Goal: Check status: Check status

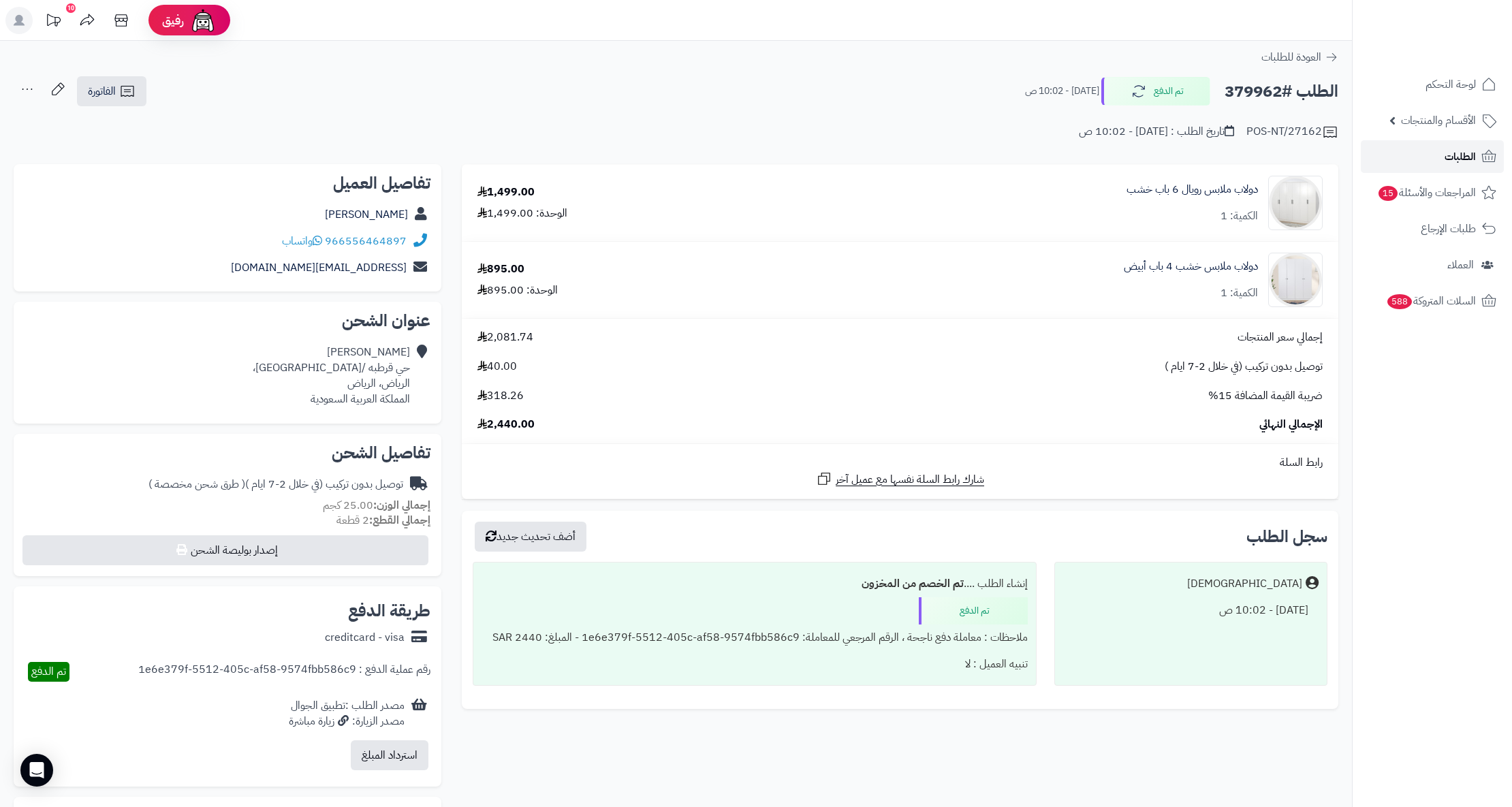
click at [1458, 151] on span "الطلبات" at bounding box center [1459, 156] width 31 height 19
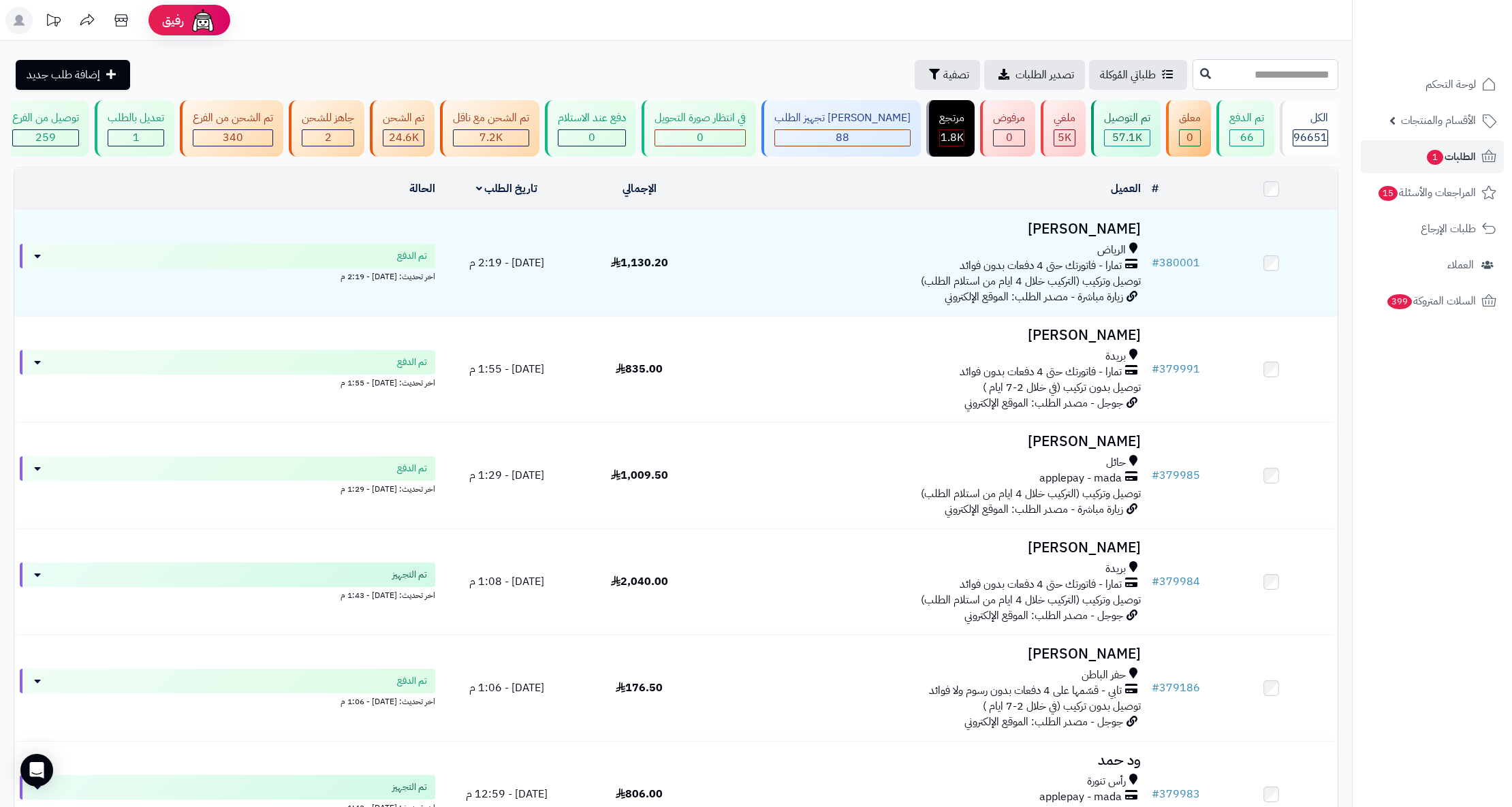
click at [1292, 66] on input "text" at bounding box center [1265, 74] width 146 height 31
paste input "******"
type input "******"
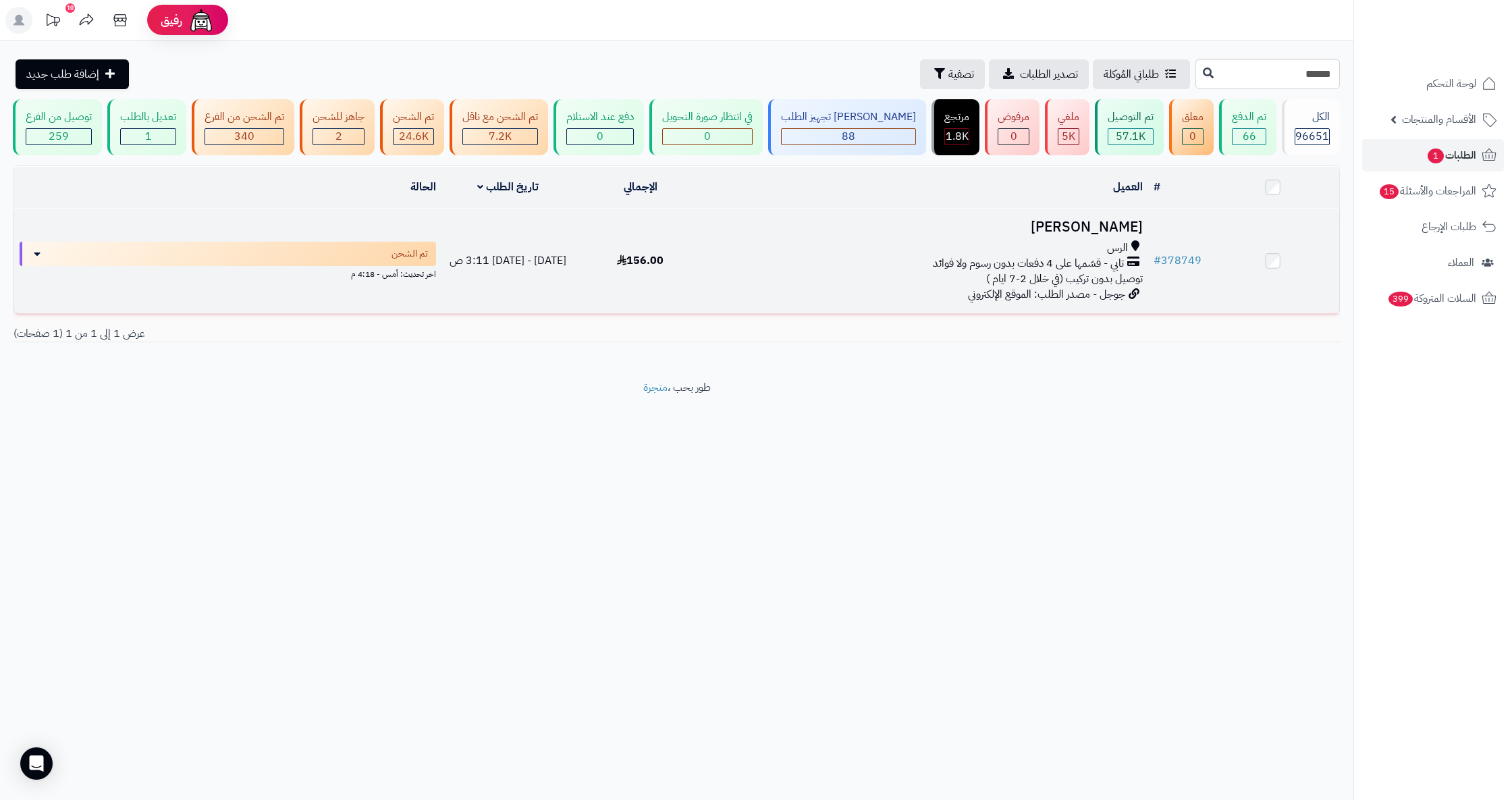
click at [1113, 235] on h3 "عنود الرشيدي" at bounding box center [928, 227] width 431 height 16
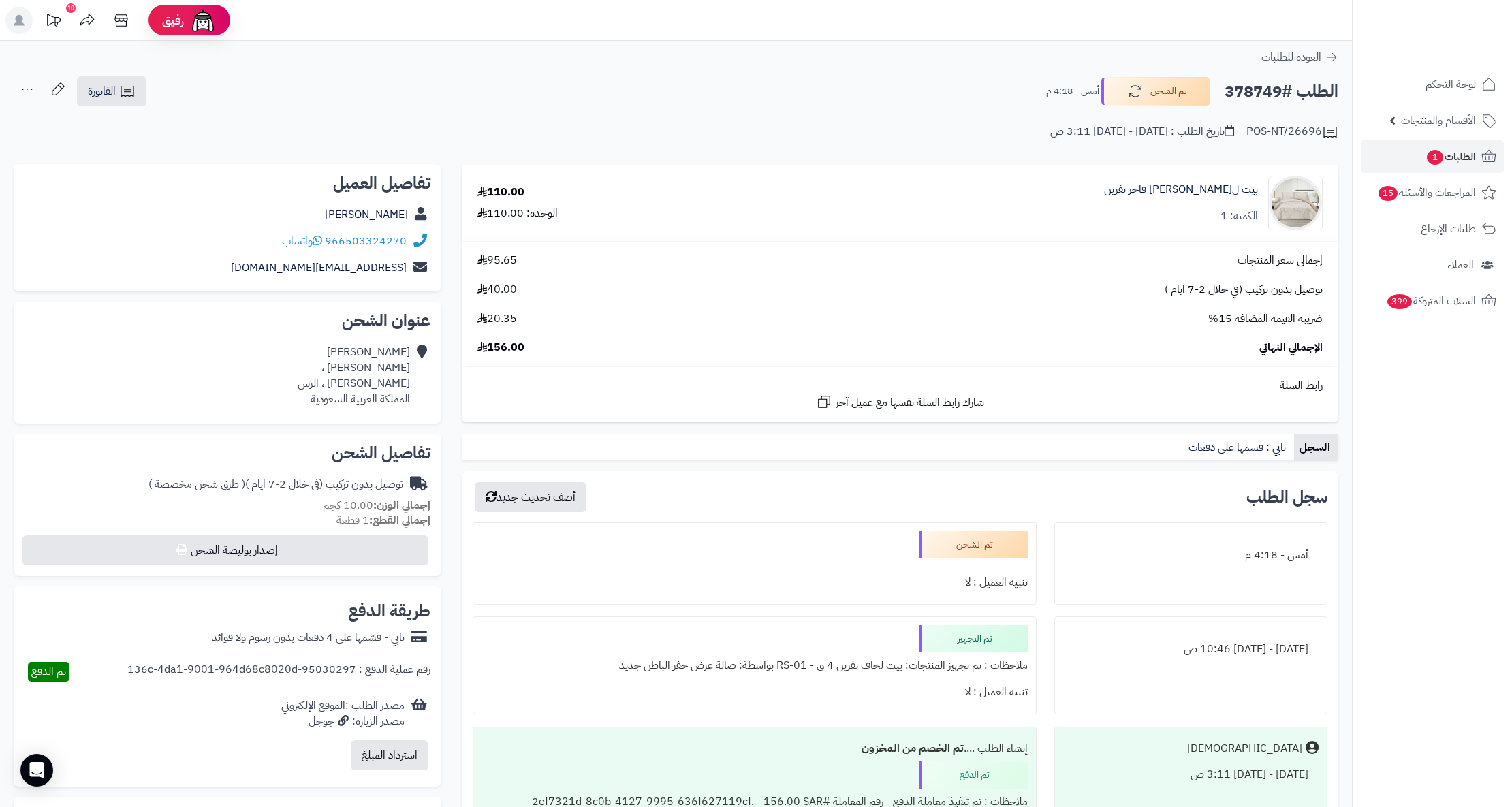
click at [350, 391] on div "عنود الرشيدي ضليع رشيد ، ضليع رشيد ، الرس المملكة العربية السعودية" at bounding box center [353, 375] width 112 height 62
click at [351, 381] on div "عنود الرشيدي ضليع رشيد ، ضليع رشيد ، الرس المملكة العربية السعودية" at bounding box center [353, 375] width 112 height 62
copy div "الرس"
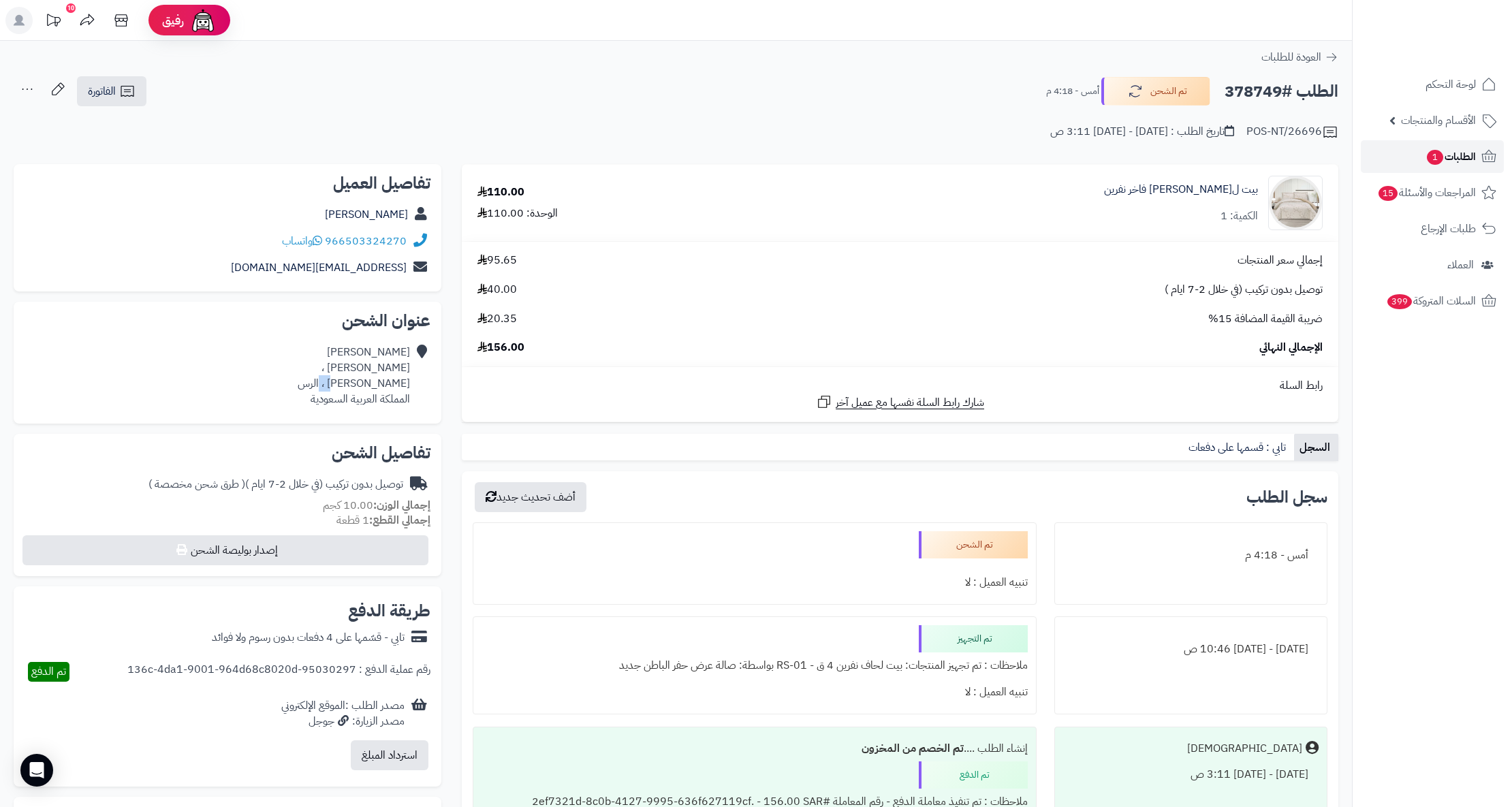
click at [1416, 161] on link "الطلبات 1" at bounding box center [1431, 156] width 143 height 32
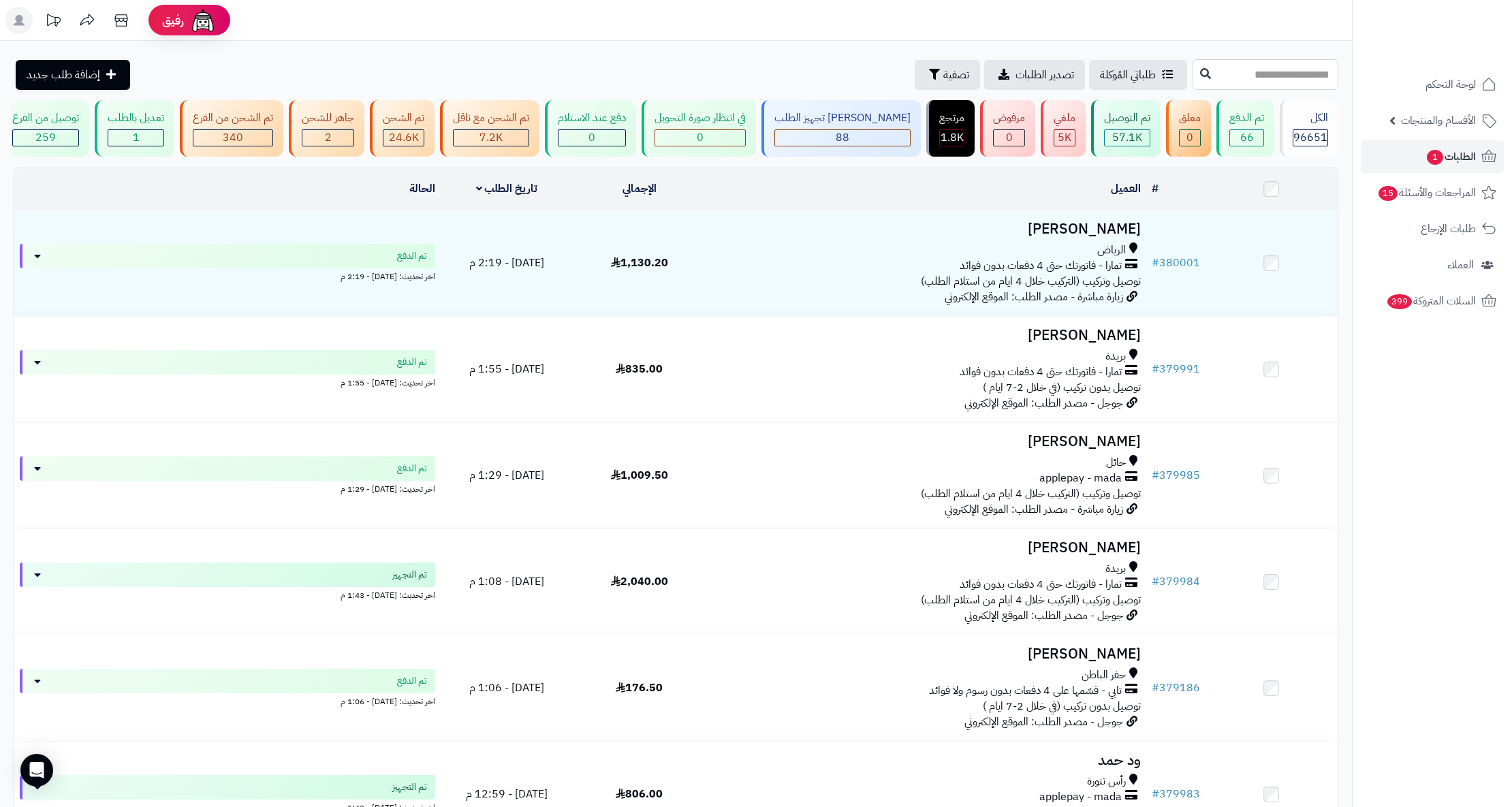
click at [1218, 72] on input "text" at bounding box center [1265, 74] width 146 height 31
paste input "******"
type input "******"
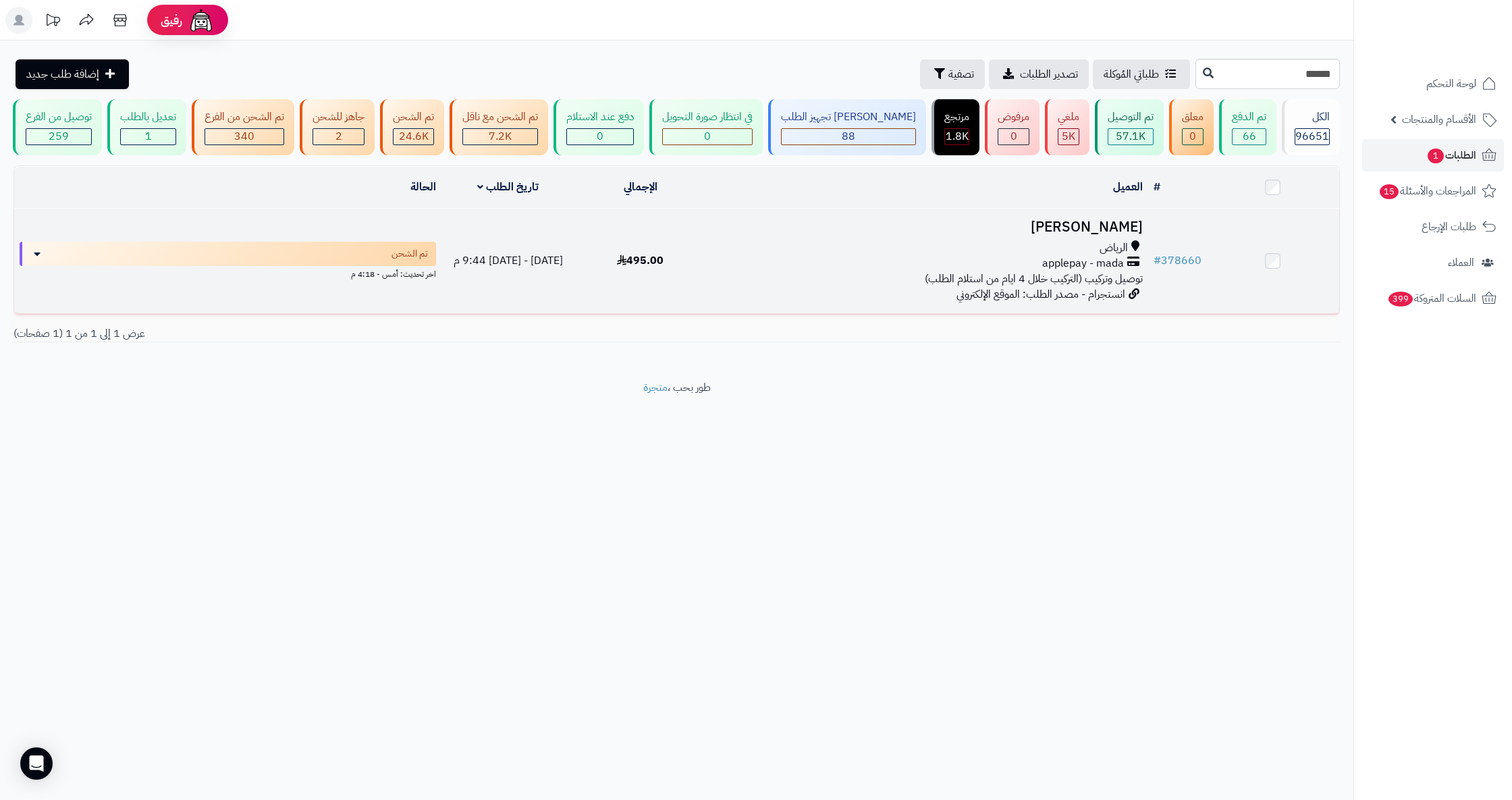
click at [1127, 235] on h3 "[PERSON_NAME]" at bounding box center [928, 227] width 431 height 16
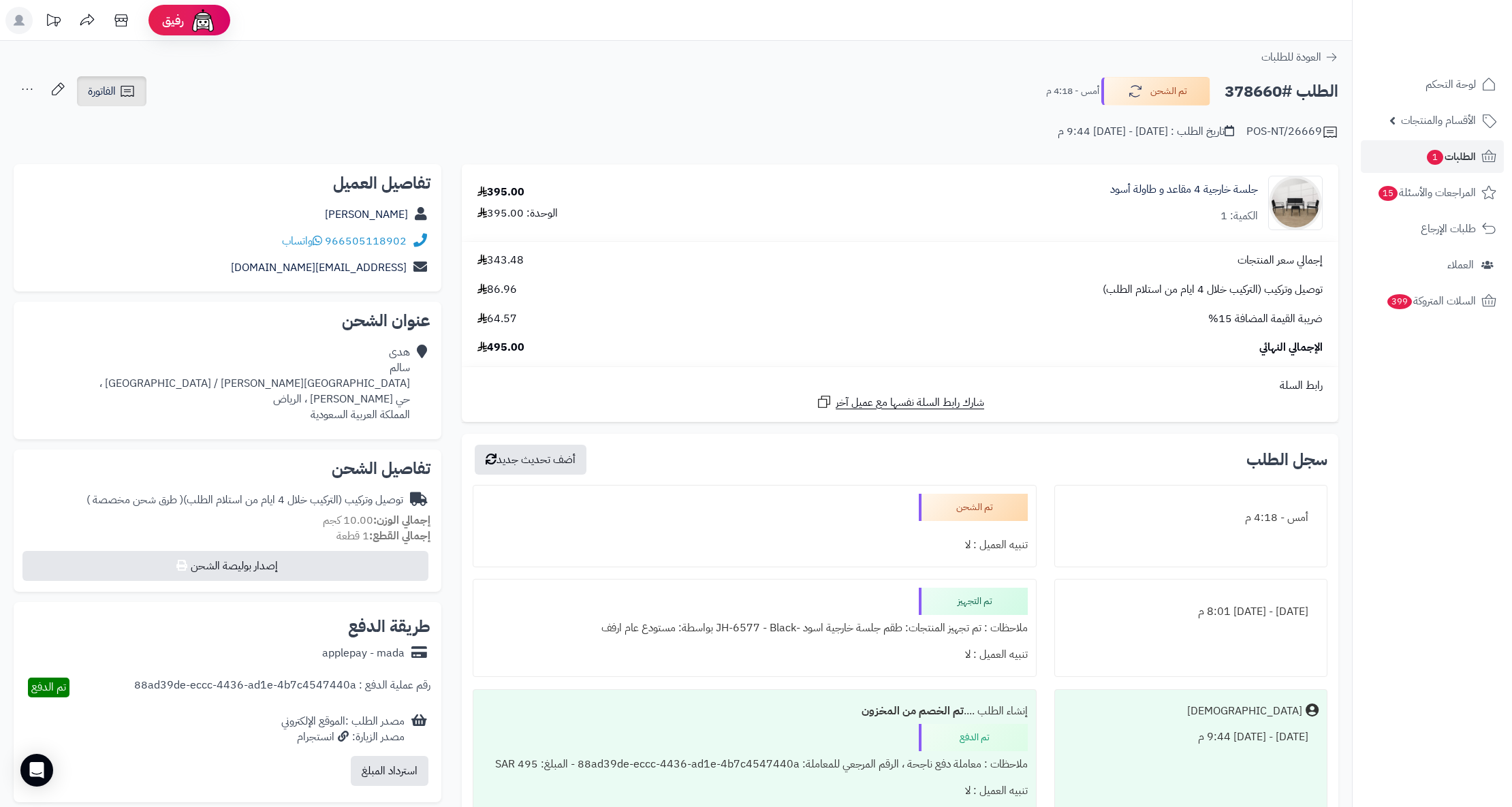
click at [120, 94] on icon at bounding box center [128, 91] width 17 height 17
click at [156, 124] on link "طباعة الفاتورة" at bounding box center [147, 126] width 145 height 31
click at [1264, 94] on h2 "الطلب #378660" at bounding box center [1281, 91] width 114 height 28
copy h2 "378660"
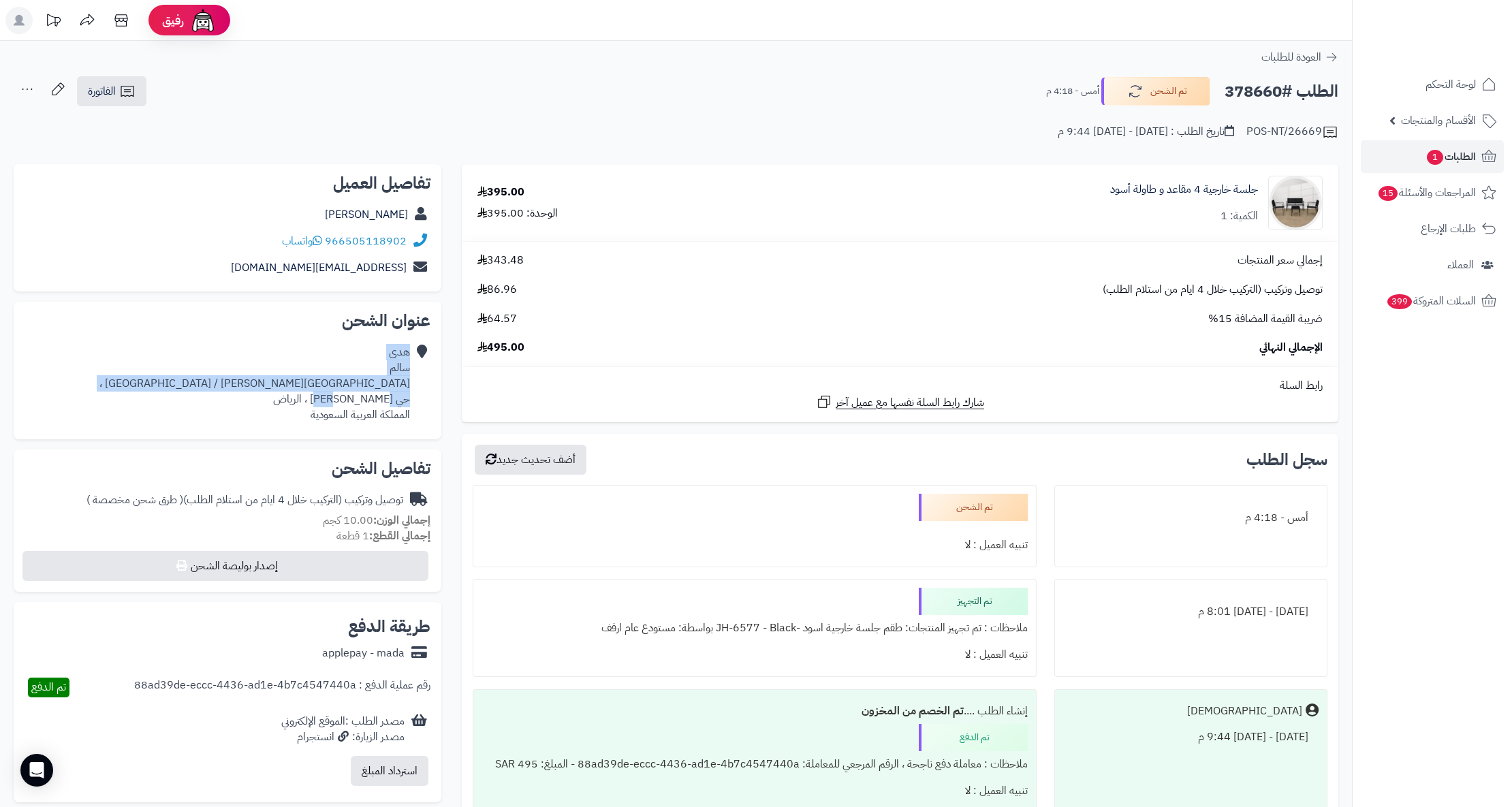
drag, startPoint x: 412, startPoint y: 401, endPoint x: 374, endPoint y: 401, distance: 38.0
click at [374, 401] on div "هدى سالم حي الملك فهد / شارع القاضي ، حي الملك فهد ، الرياض المملكة العربية الس…" at bounding box center [227, 383] width 406 height 88
click at [371, 405] on div "هدى سالم حي الملك فهد / شارع القاضي ، حي الملك فهد ، الرياض المملكة العربية الس…" at bounding box center [254, 383] width 310 height 78
drag, startPoint x: 349, startPoint y: 401, endPoint x: 410, endPoint y: 399, distance: 61.0
click at [410, 399] on div "هدى سالم حي الملك فهد / شارع القاضي ، حي الملك فهد ، الرياض المملكة العربية الس…" at bounding box center [227, 383] width 406 height 88
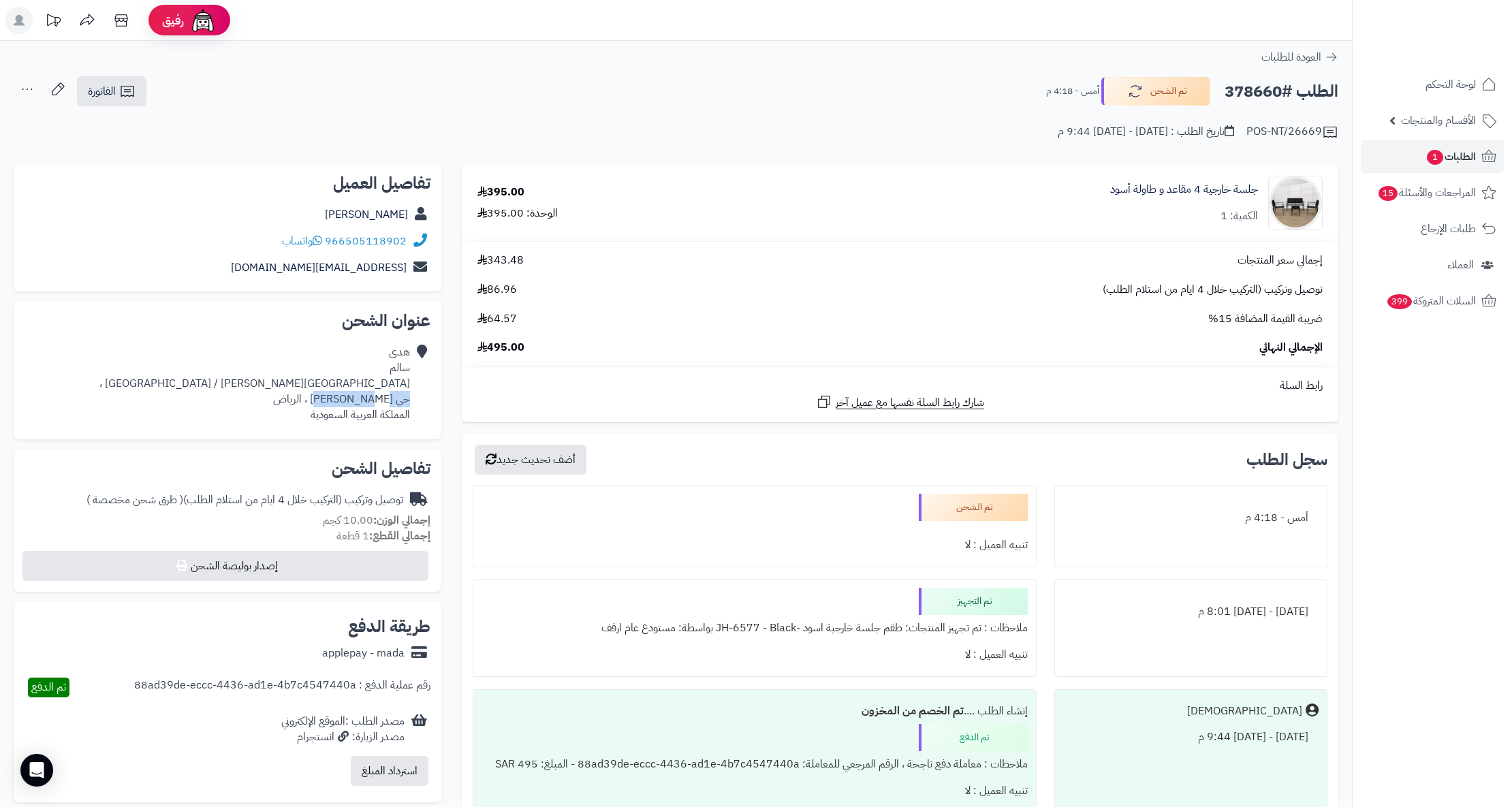
copy div "حي الملك فهد"
